Goal: Use online tool/utility

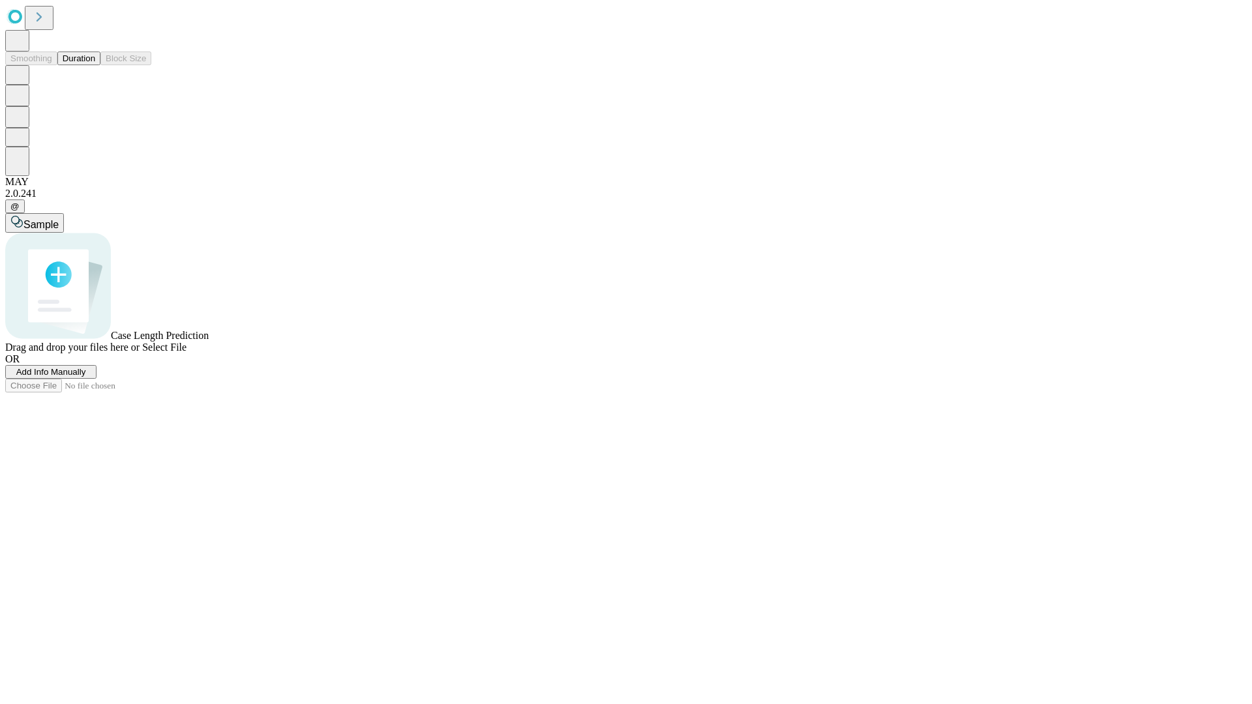
click at [186, 353] on span "Select File" at bounding box center [164, 347] width 44 height 11
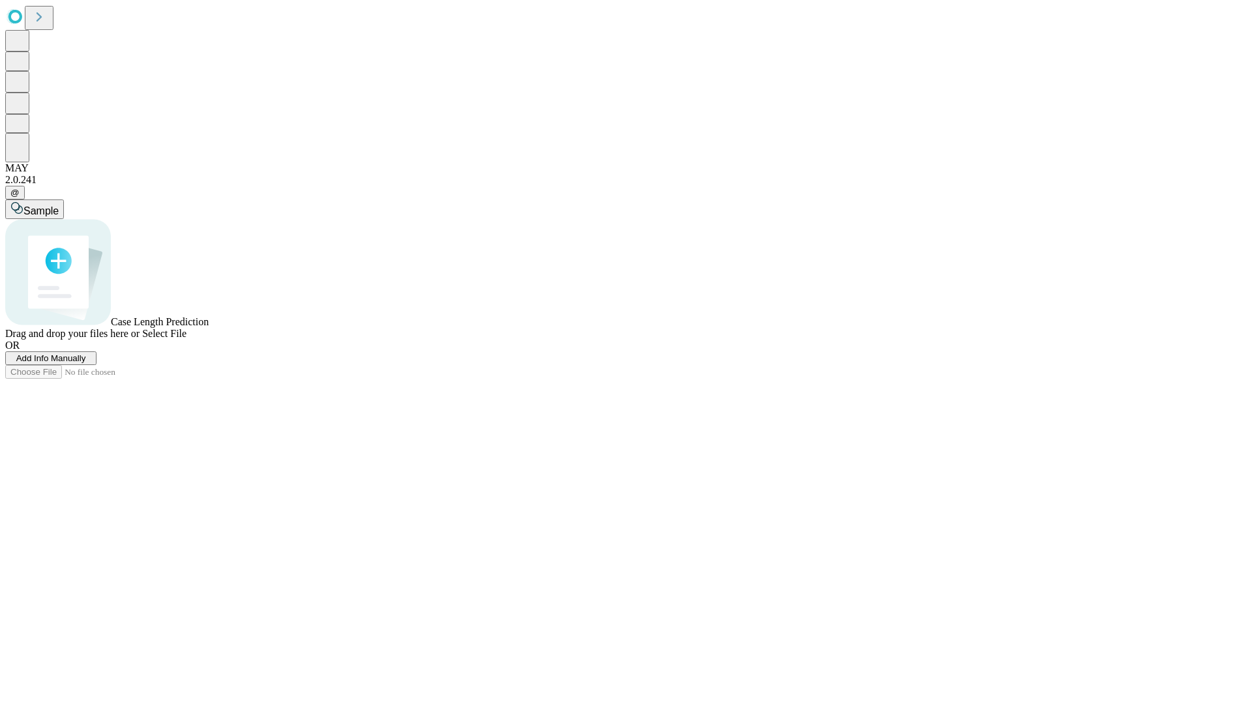
click at [186, 339] on span "Select File" at bounding box center [164, 333] width 44 height 11
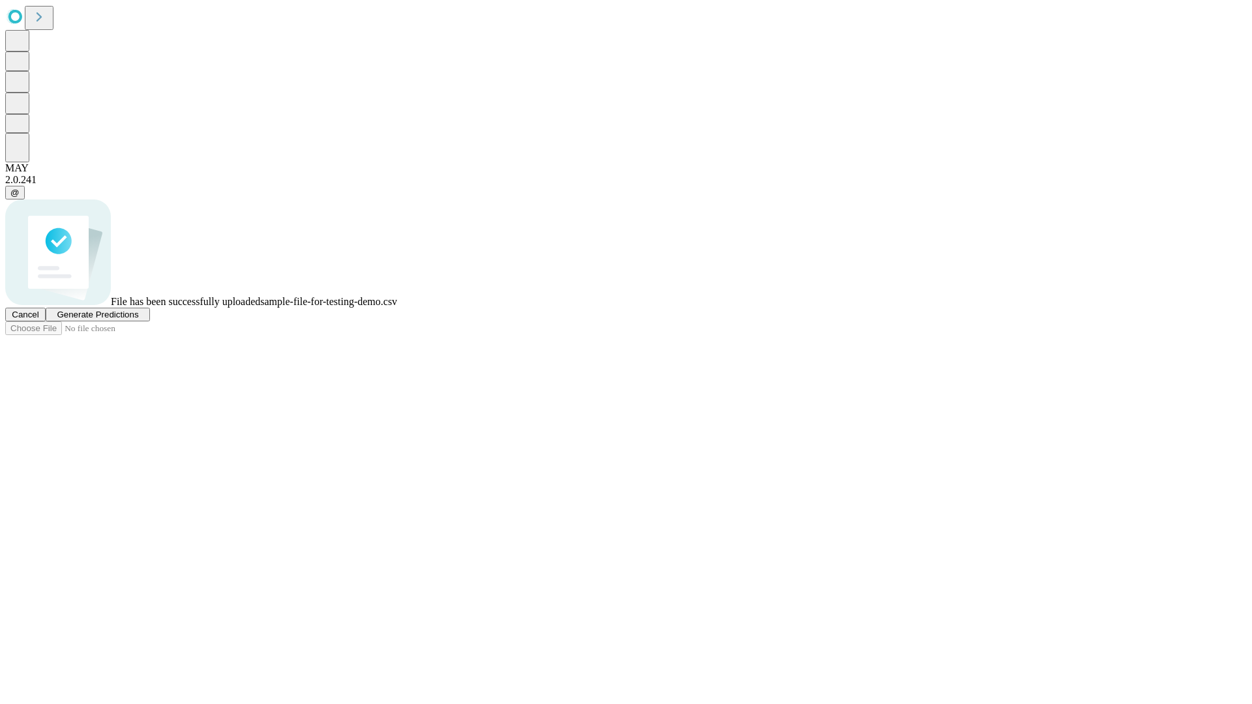
click at [138, 319] on span "Generate Predictions" at bounding box center [98, 315] width 82 height 10
